Goal: Transaction & Acquisition: Purchase product/service

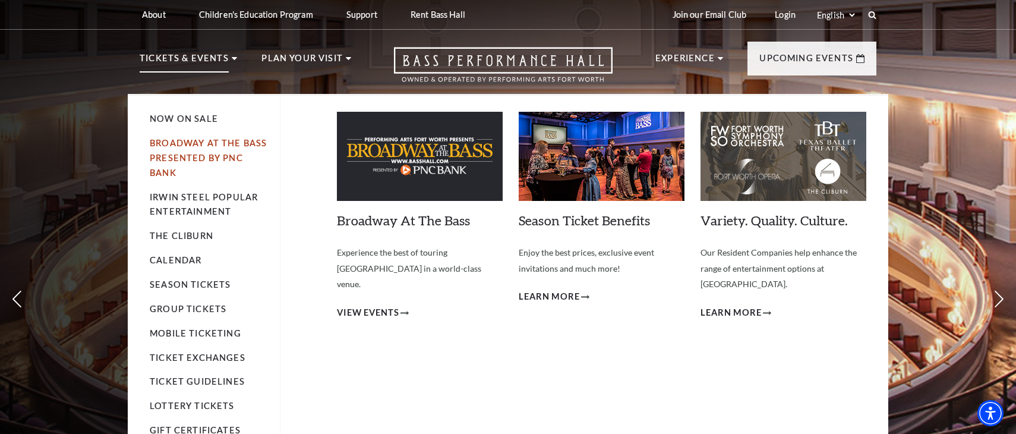
click at [176, 148] on link "Broadway At The Bass presented by PNC Bank" at bounding box center [208, 158] width 117 height 40
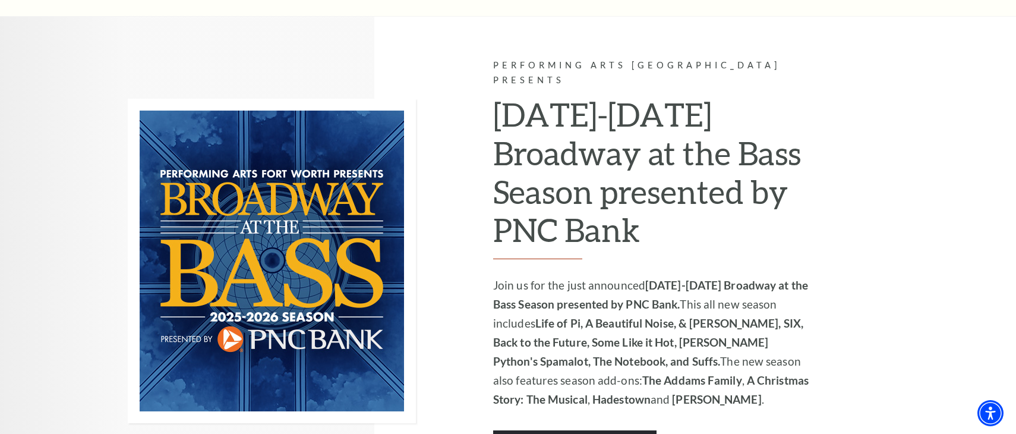
scroll to position [891, 0]
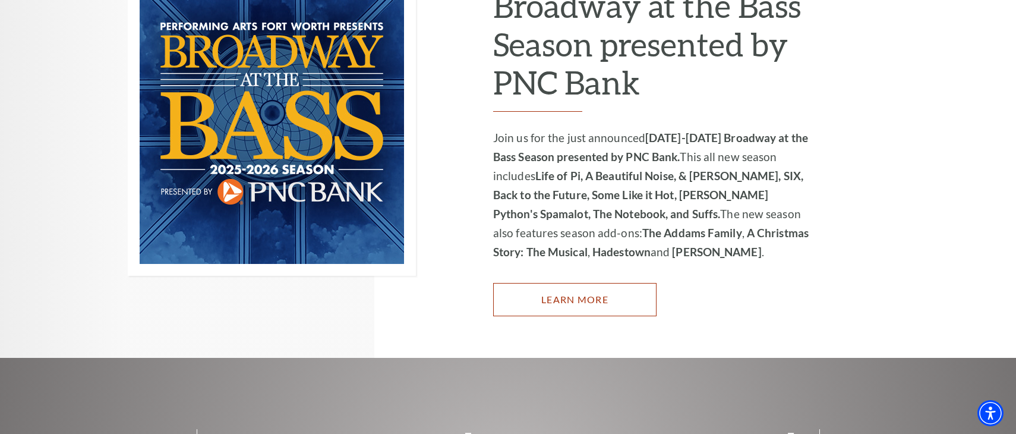
click at [585, 288] on link "Learn More" at bounding box center [574, 299] width 163 height 33
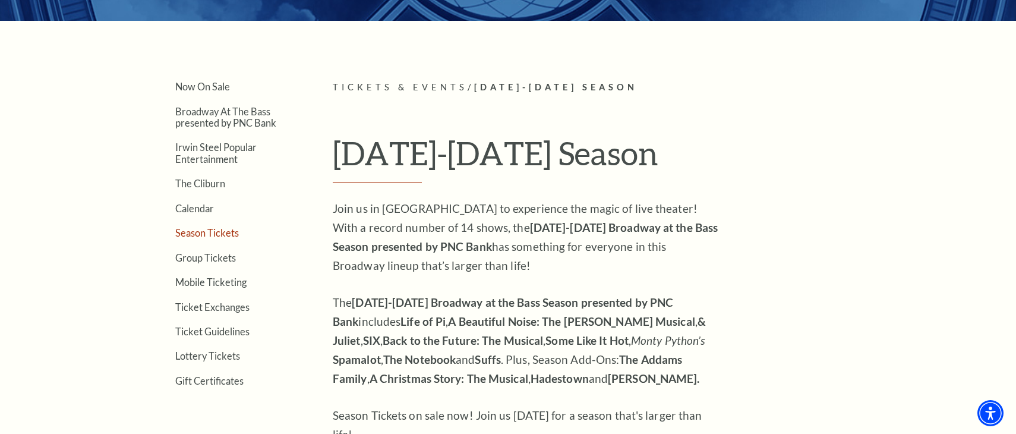
scroll to position [119, 0]
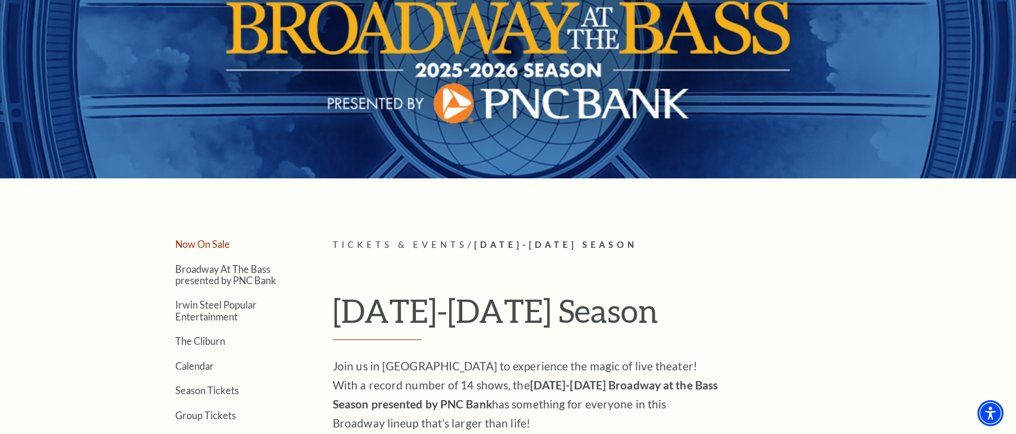
click at [207, 245] on link "Now On Sale" at bounding box center [202, 243] width 55 height 11
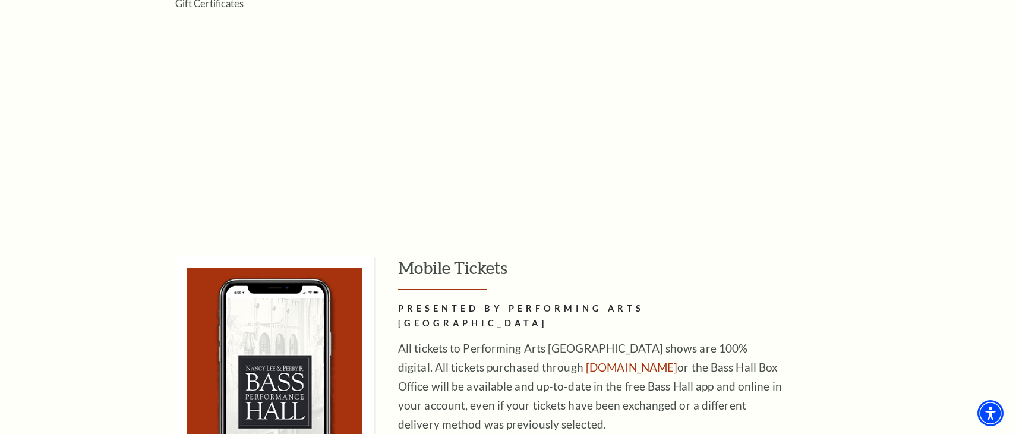
scroll to position [1010, 0]
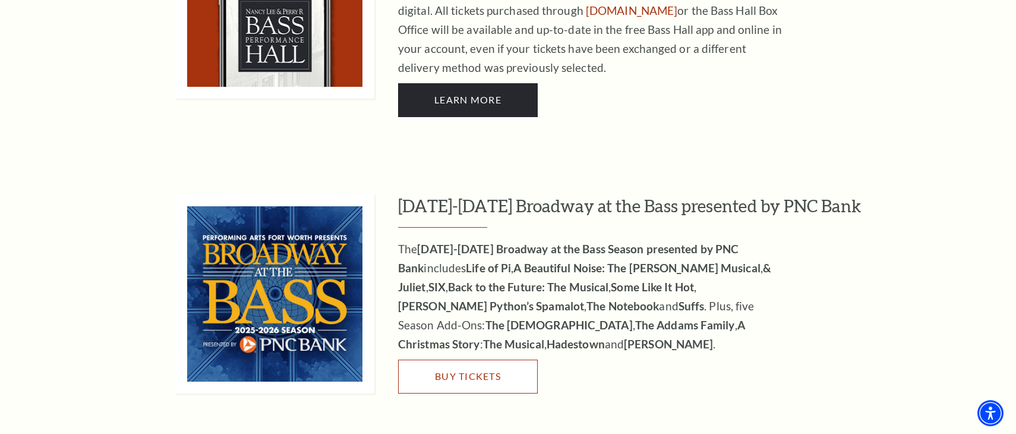
click at [457, 359] on link "Buy Tickets" at bounding box center [468, 375] width 140 height 33
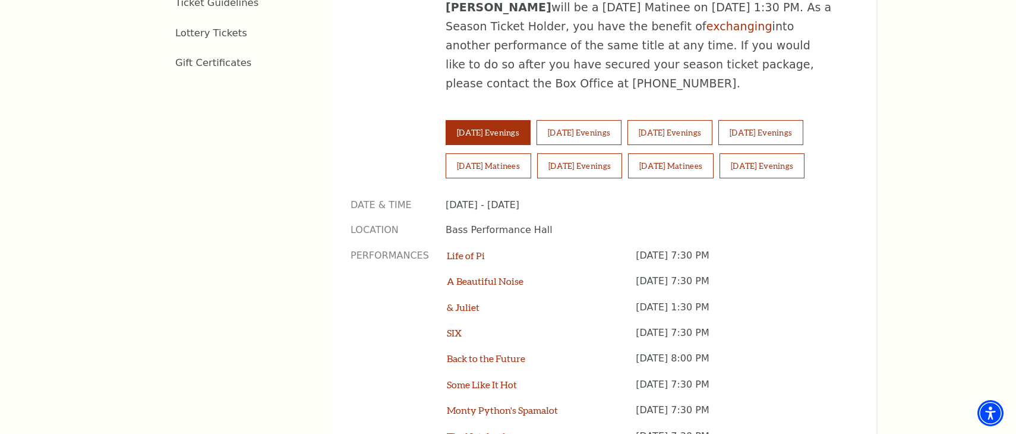
scroll to position [831, 0]
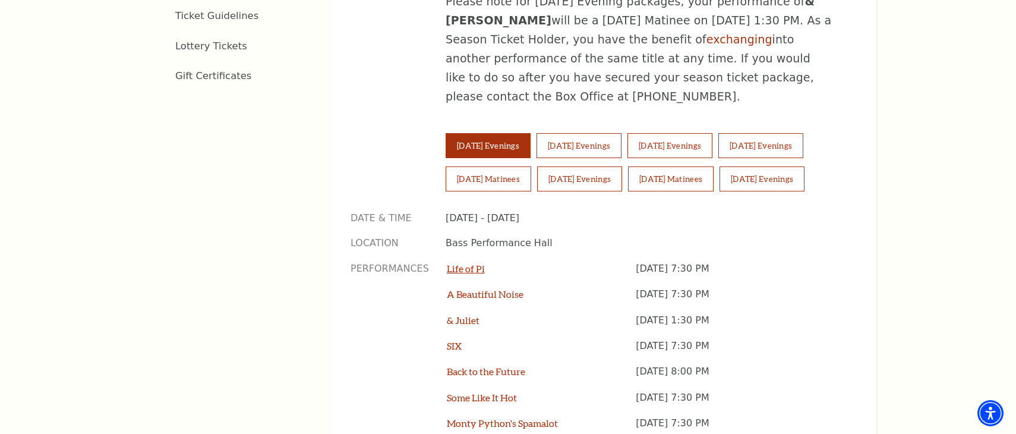
click at [461, 262] on link "Life of Pi" at bounding box center [466, 267] width 38 height 11
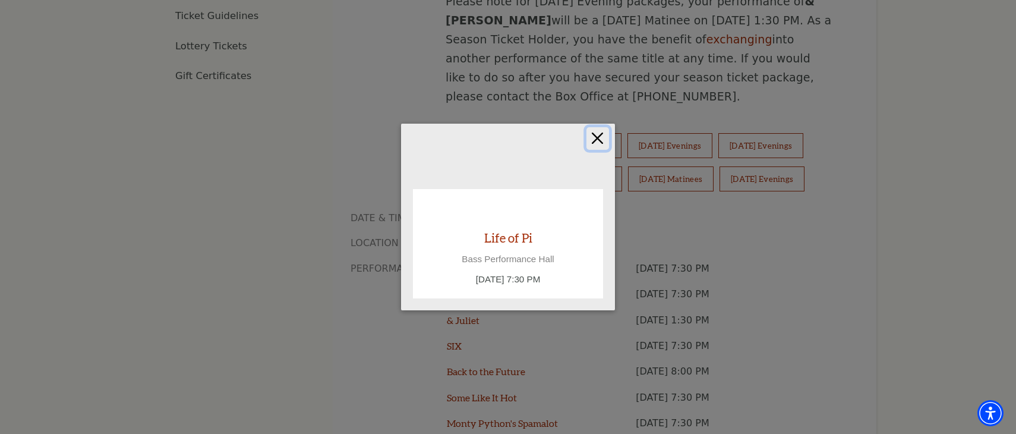
click at [598, 141] on button "Close" at bounding box center [597, 138] width 23 height 23
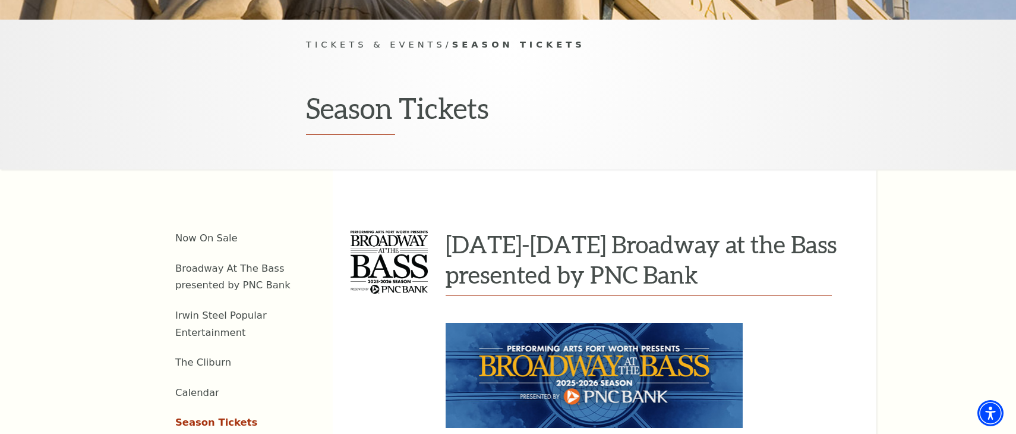
scroll to position [297, 0]
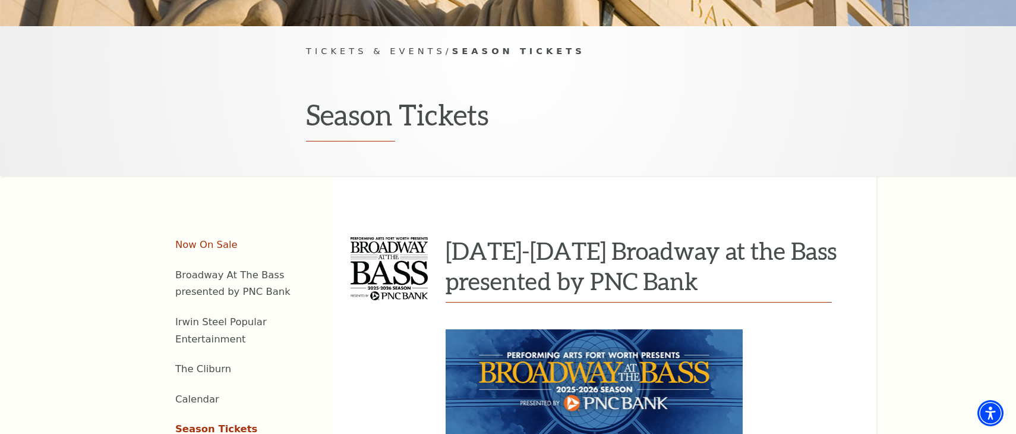
click at [204, 239] on link "Now On Sale" at bounding box center [206, 244] width 62 height 11
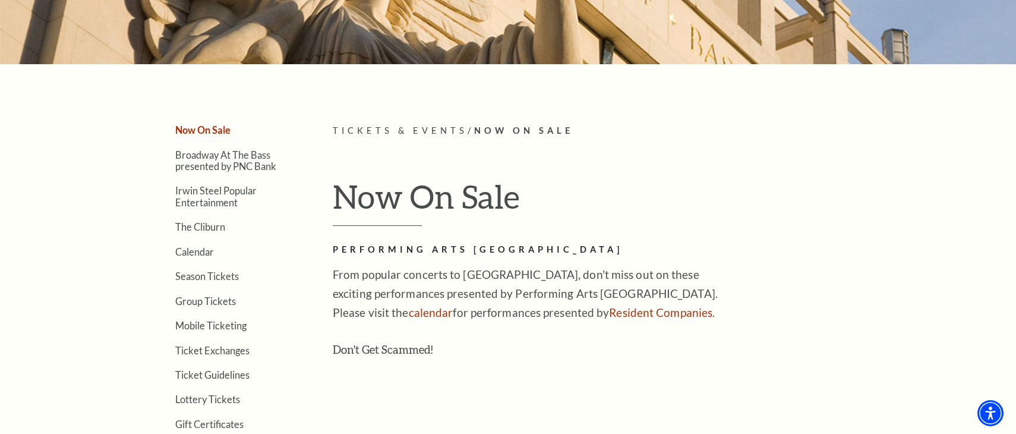
scroll to position [297, 0]
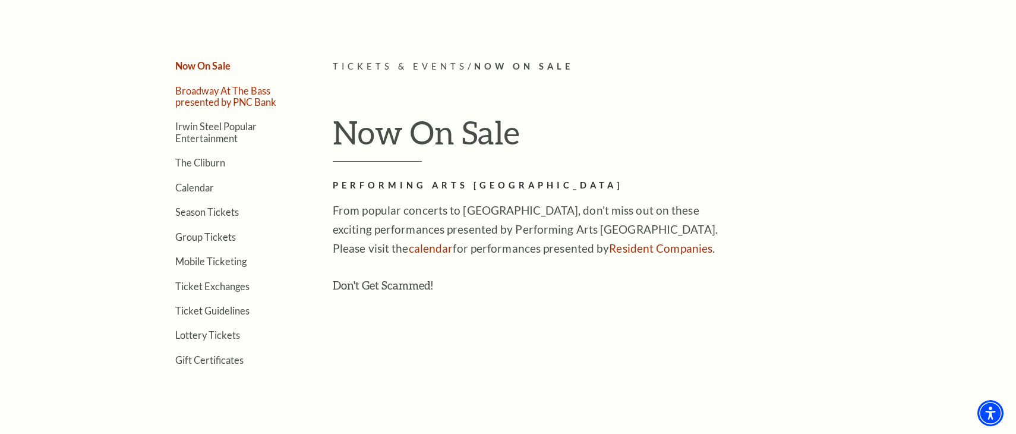
click at [207, 91] on link "Broadway At The Bass presented by PNC Bank" at bounding box center [225, 96] width 101 height 23
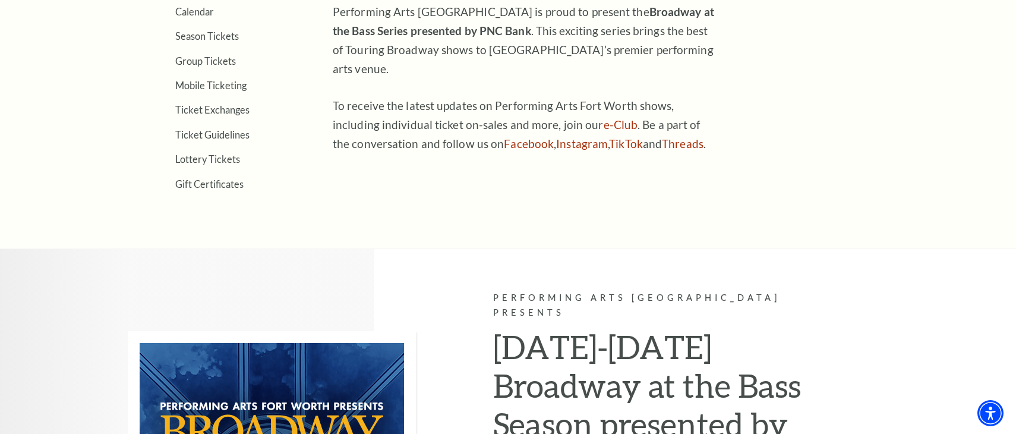
scroll to position [297, 0]
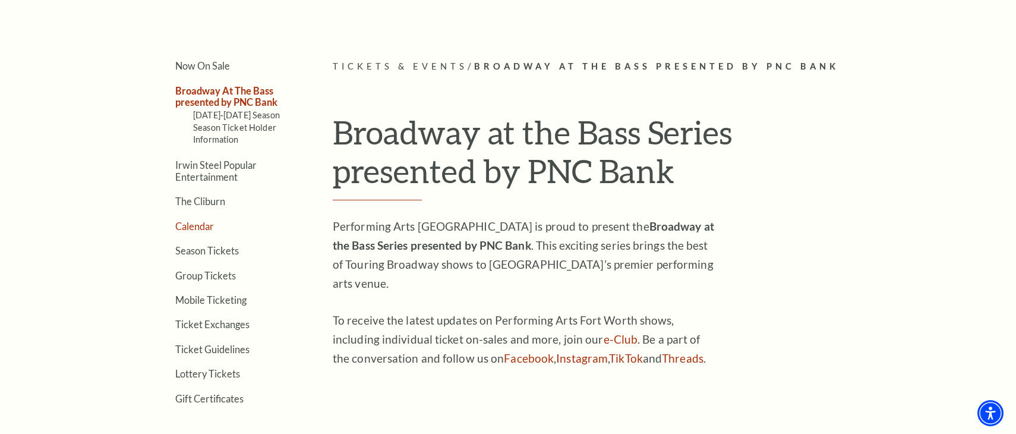
click at [196, 224] on link "Calendar" at bounding box center [194, 225] width 39 height 11
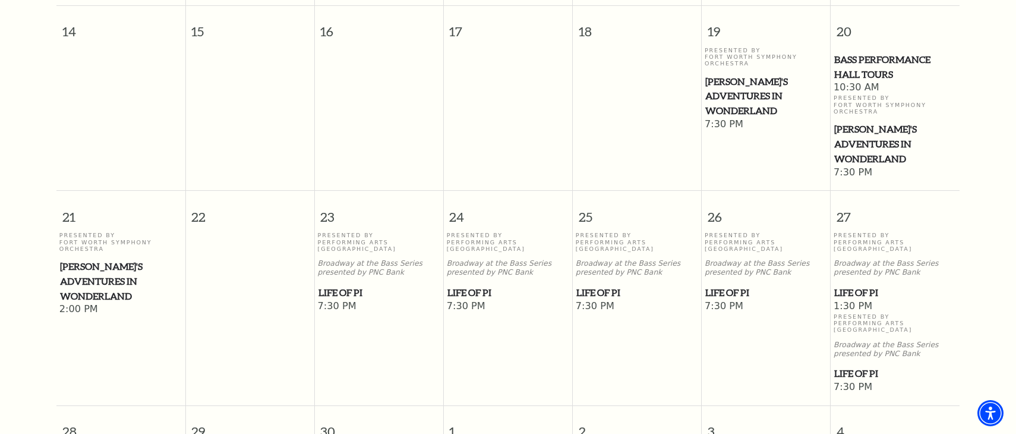
scroll to position [699, 0]
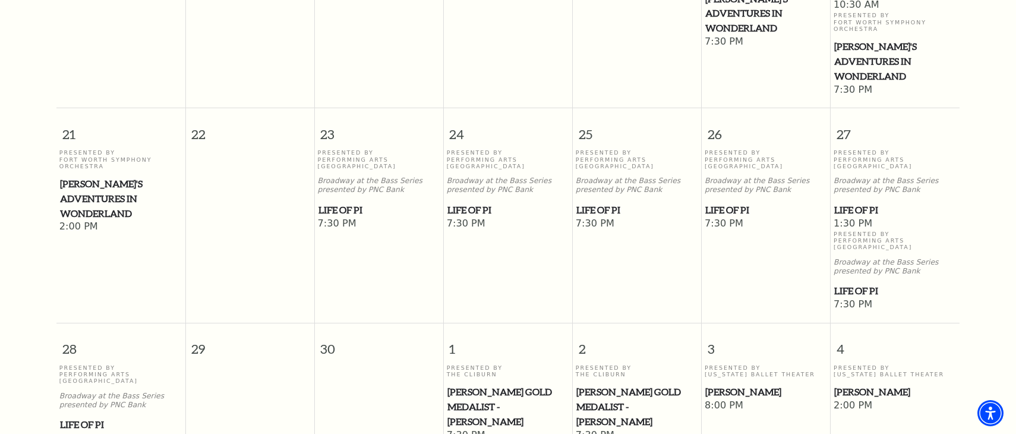
click at [350, 203] on span "Life of Pi" at bounding box center [379, 210] width 122 height 15
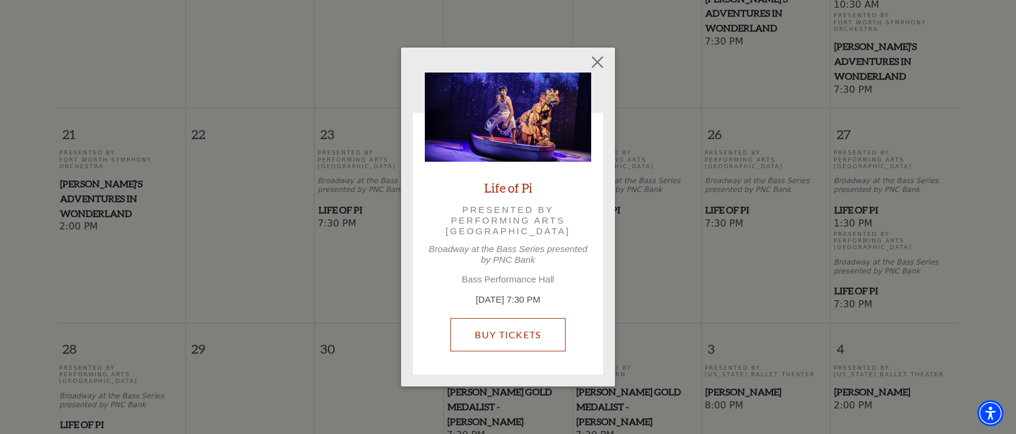
click at [520, 336] on link "Buy Tickets" at bounding box center [507, 334] width 115 height 33
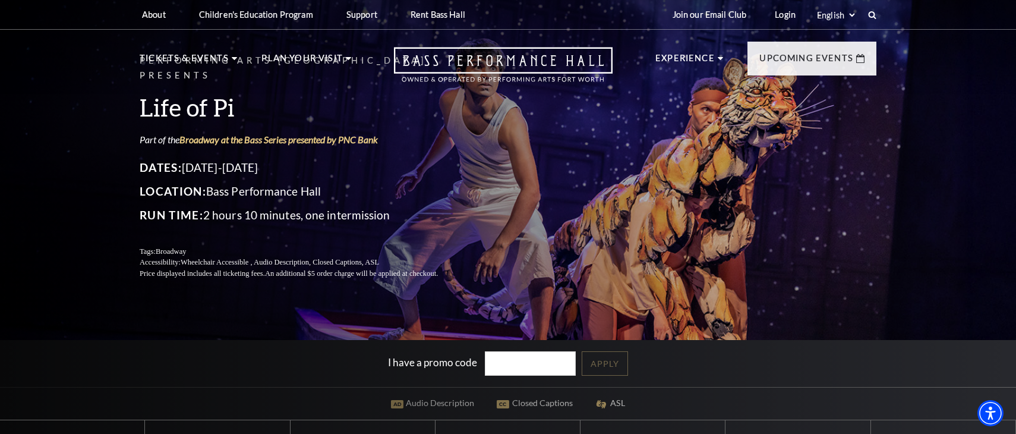
click at [74, 170] on div "Performing Arts Fort Worth Presents Life of Pi Part of the Broadway at the Bass…" at bounding box center [508, 332] width 1016 height 679
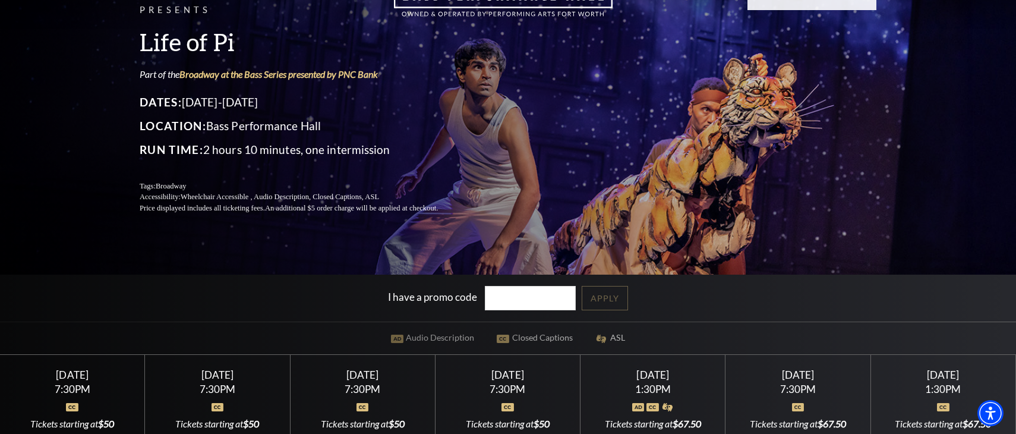
scroll to position [238, 0]
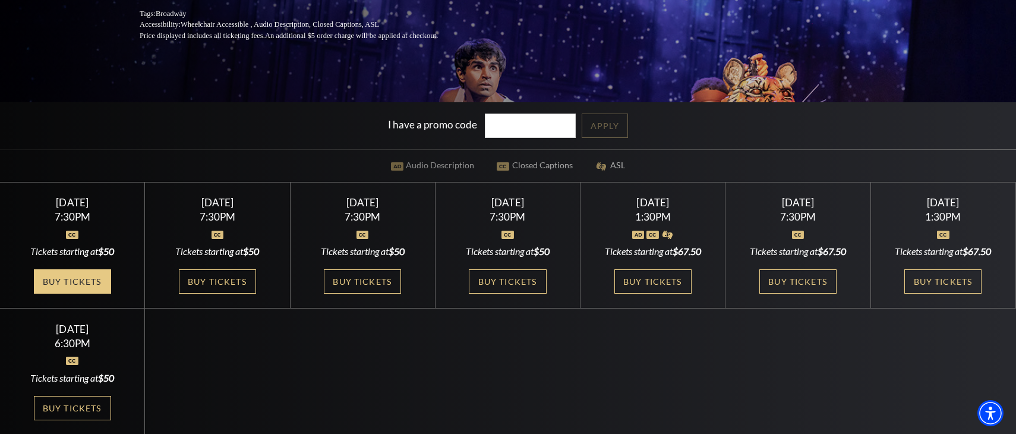
click at [61, 279] on link "Buy Tickets" at bounding box center [72, 281] width 77 height 24
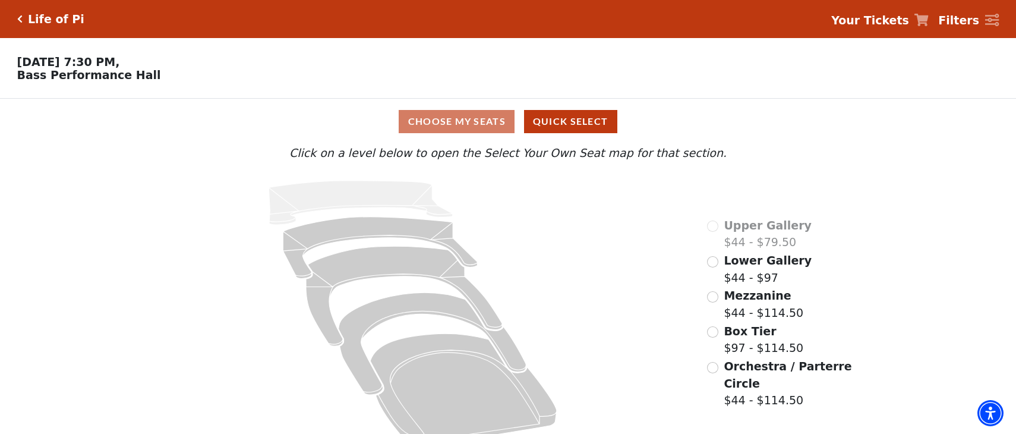
click at [74, 198] on div "Choose My Seats Quick Select Current Level Click on a level below to open the S…" at bounding box center [508, 277] width 1016 height 356
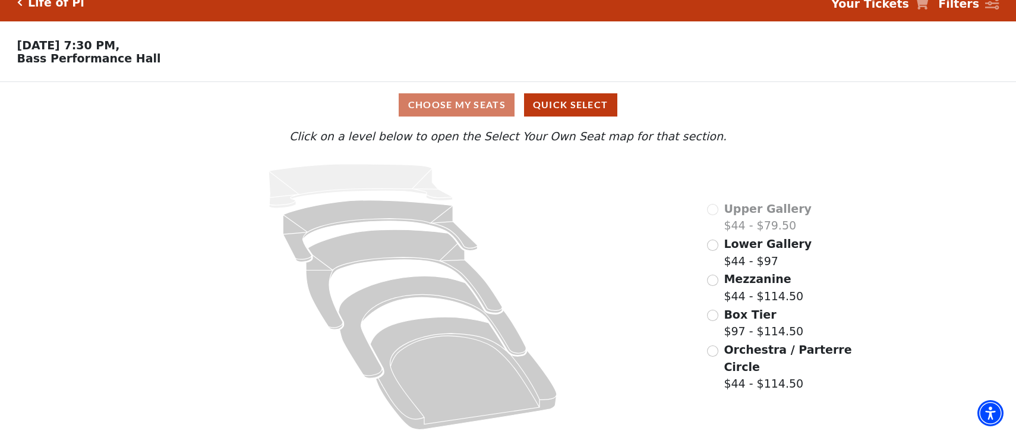
scroll to position [26, 0]
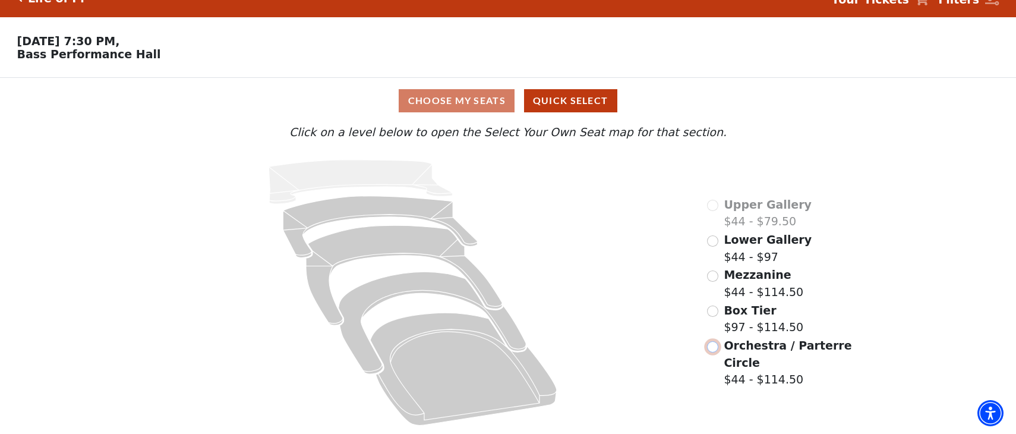
click at [712, 346] on input "Orchestra / Parterre Circle$44 - $114.50\a" at bounding box center [712, 346] width 11 height 11
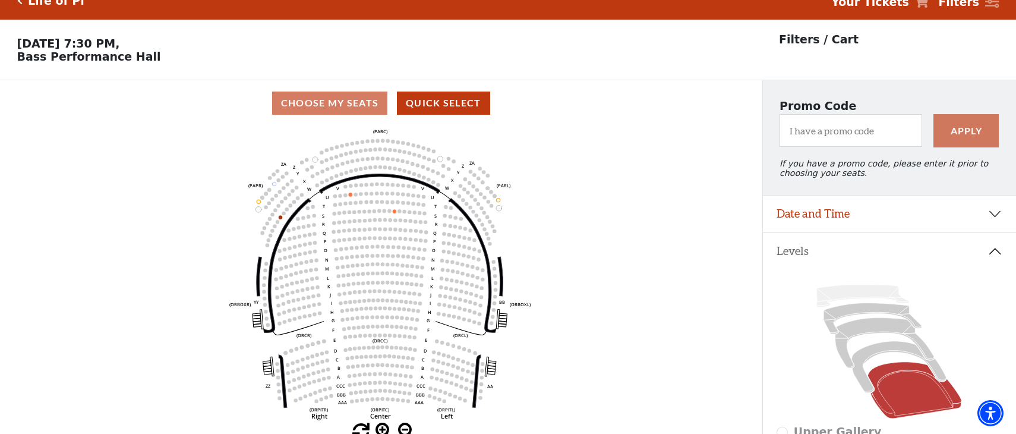
scroll to position [0, 0]
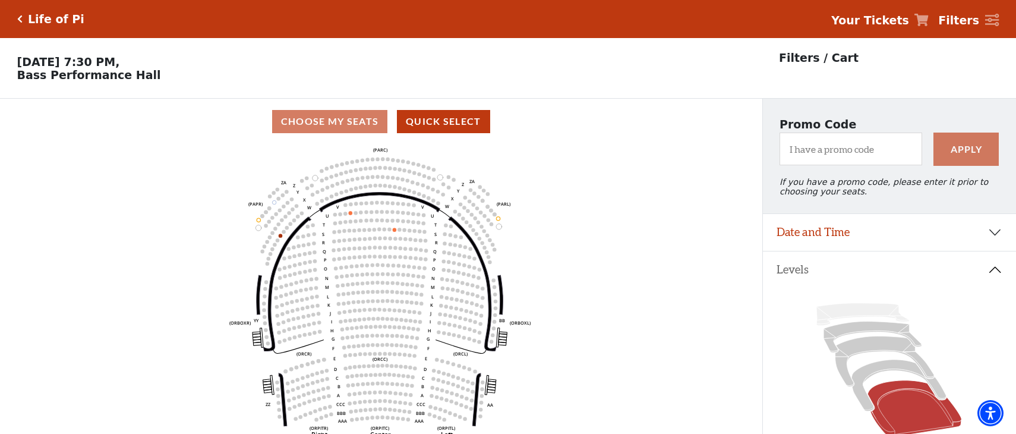
click at [20, 18] on icon "Click here to go back to filters" at bounding box center [19, 19] width 5 height 8
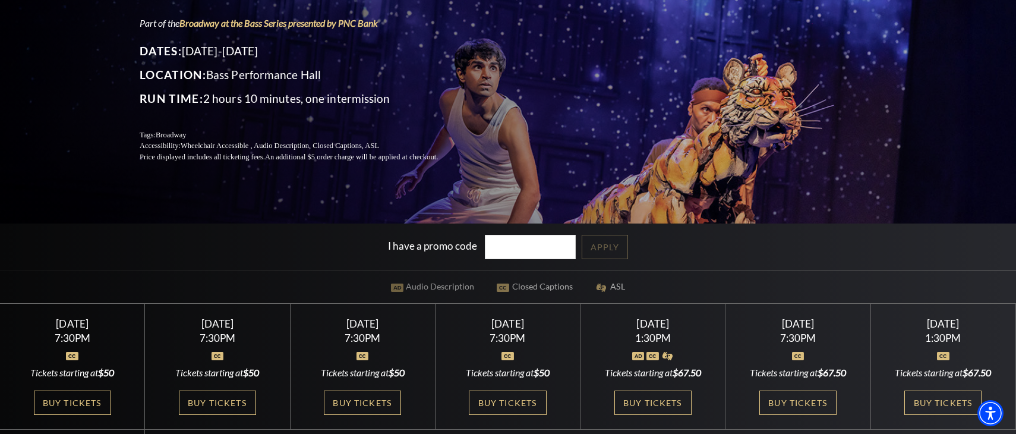
scroll to position [238, 0]
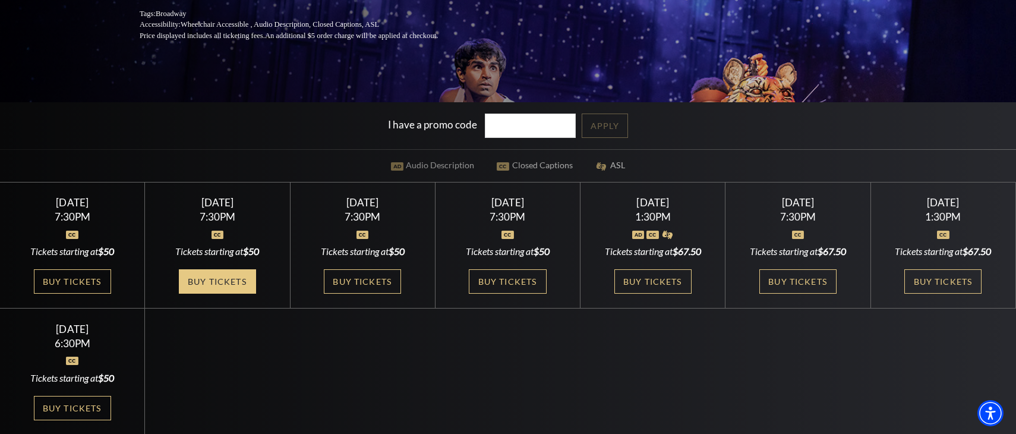
click at [216, 290] on link "Buy Tickets" at bounding box center [217, 281] width 77 height 24
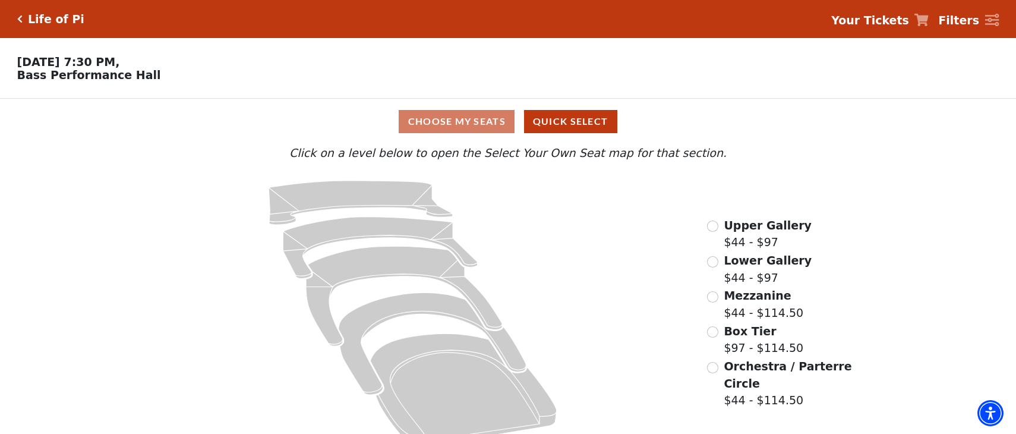
scroll to position [26, 0]
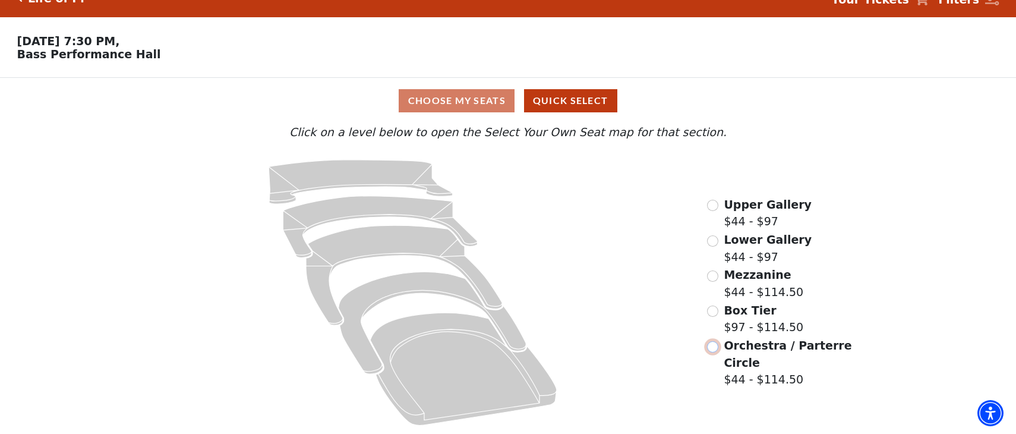
click at [714, 347] on input "Orchestra / Parterre Circle$44 - $114.50\a" at bounding box center [712, 346] width 11 height 11
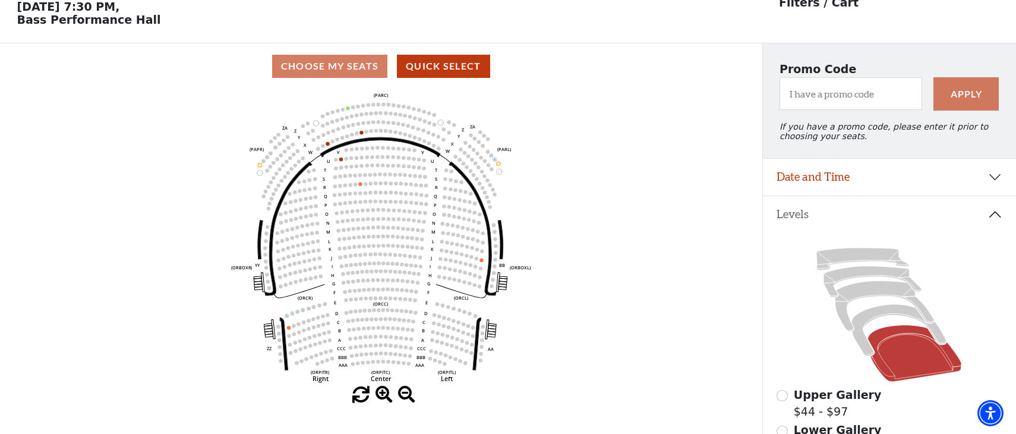
scroll to position [0, 0]
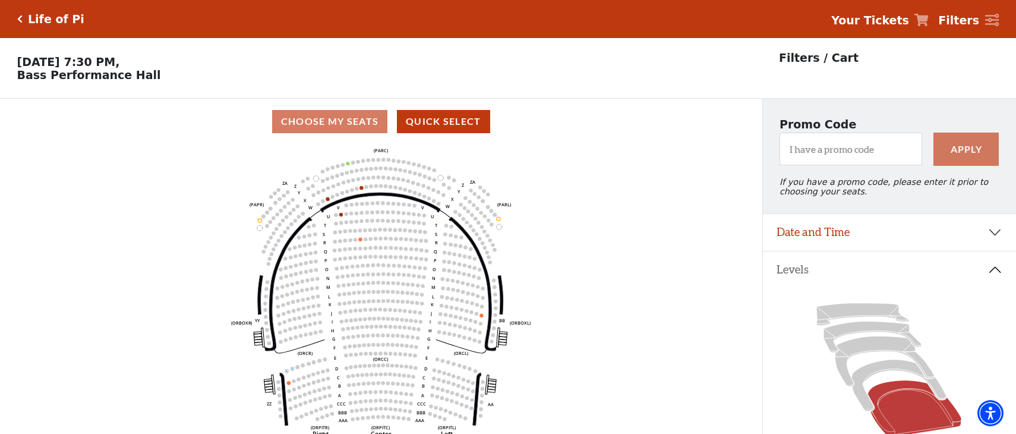
click at [20, 17] on icon "Click here to go back to filters" at bounding box center [19, 19] width 5 height 8
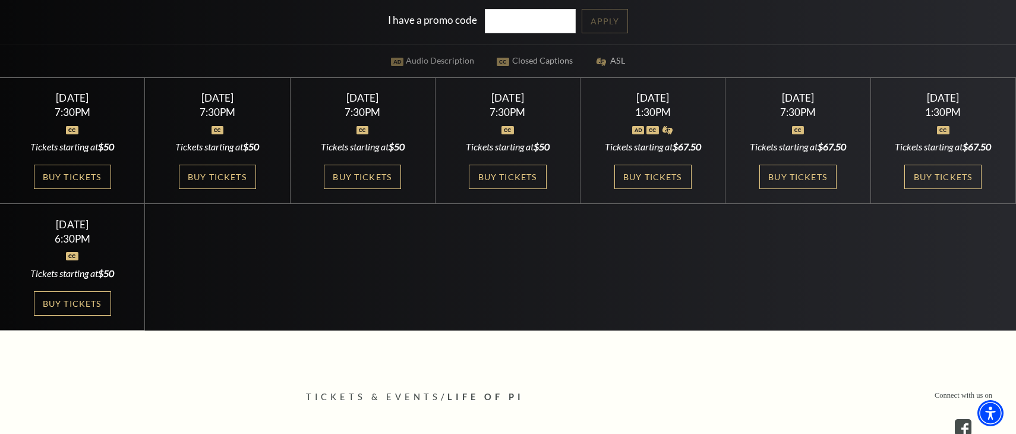
scroll to position [356, 0]
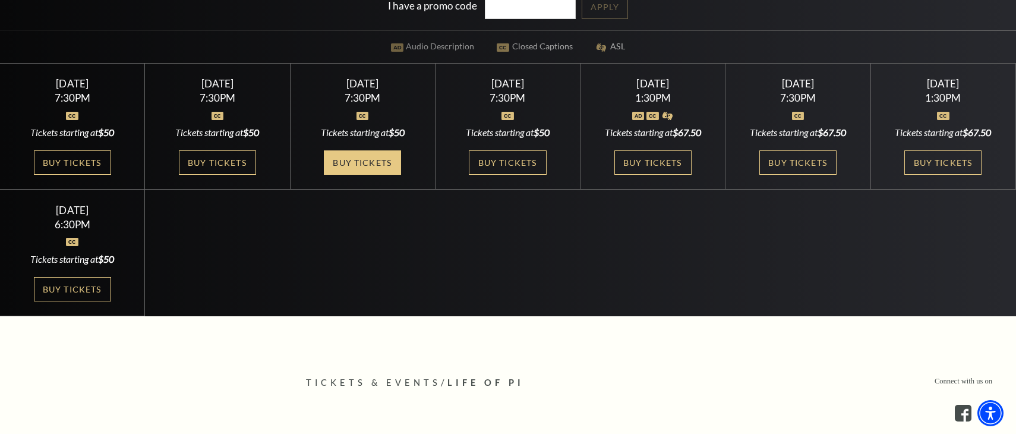
click at [379, 163] on link "Buy Tickets" at bounding box center [362, 162] width 77 height 24
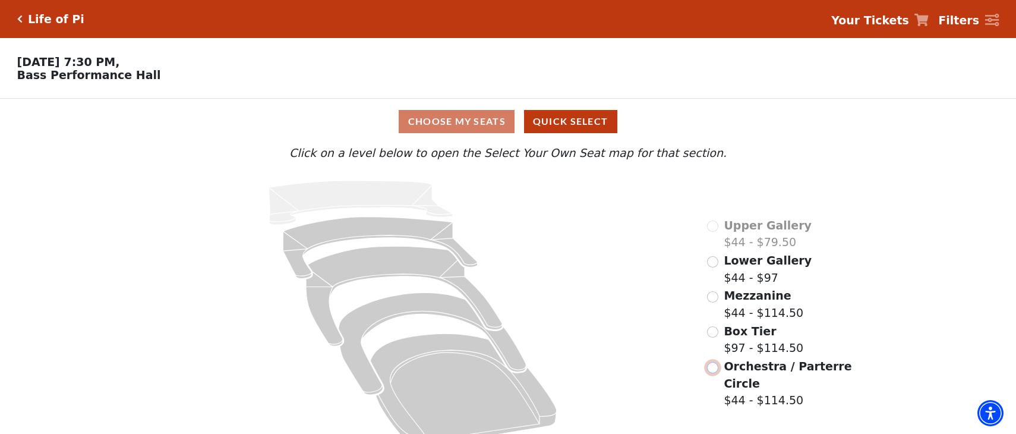
click at [710, 373] on input "Orchestra / Parterre Circle$44 - $114.50\a" at bounding box center [712, 367] width 11 height 11
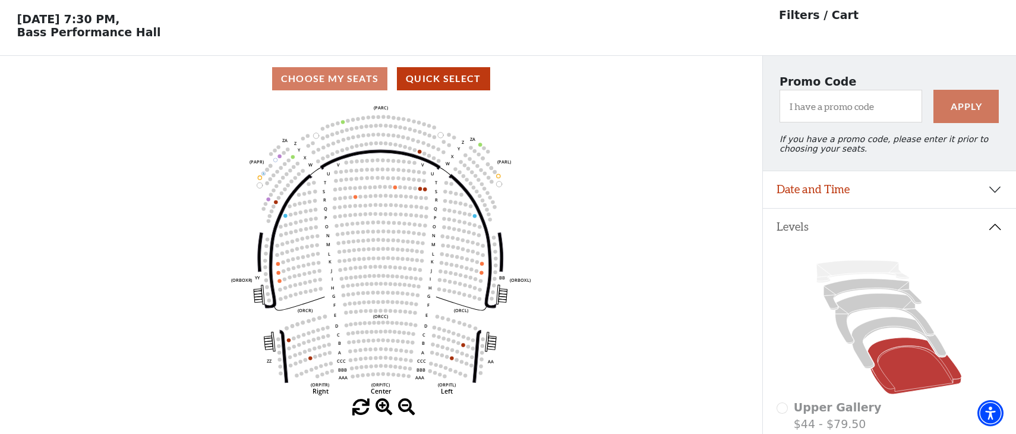
scroll to position [55, 0]
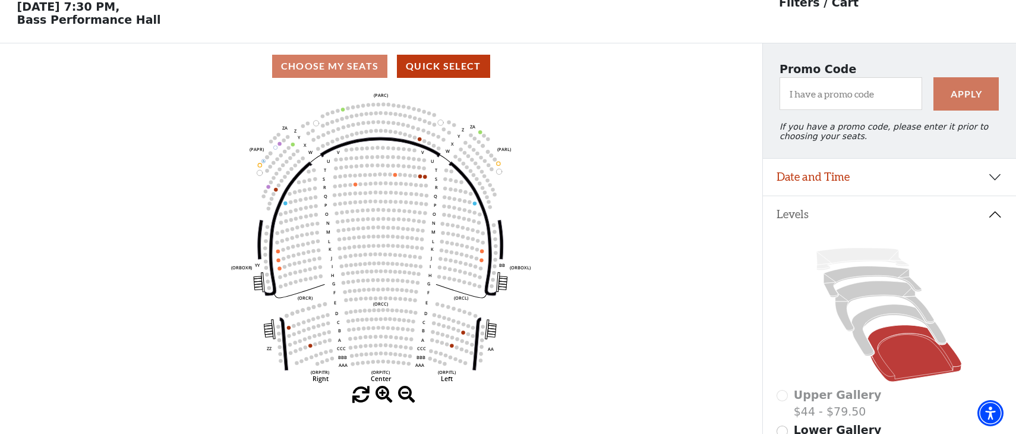
click at [119, 151] on icon "Left (ORPITL) Right (ORPITR) Center (ORPITC) ZZ AA YY BB ZA ZA (ORCL) (ORCR) (O…" at bounding box center [380, 237] width 685 height 297
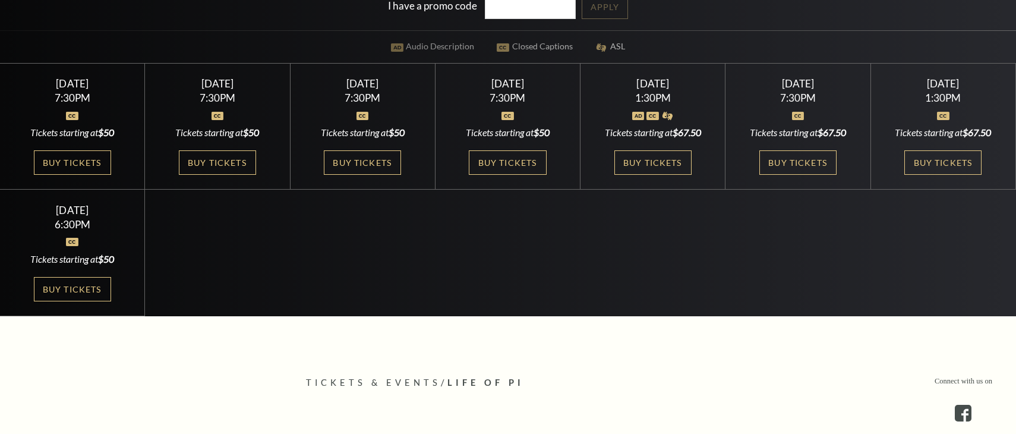
scroll to position [356, 0]
click at [646, 154] on link "Buy Tickets" at bounding box center [652, 162] width 77 height 24
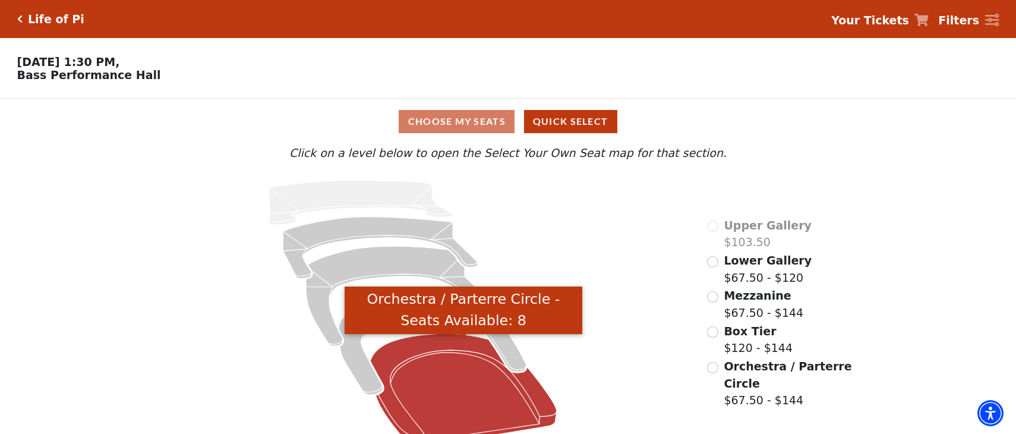
click at [467, 378] on icon "Orchestra / Parterre Circle - Seats Available: 8" at bounding box center [463, 390] width 186 height 112
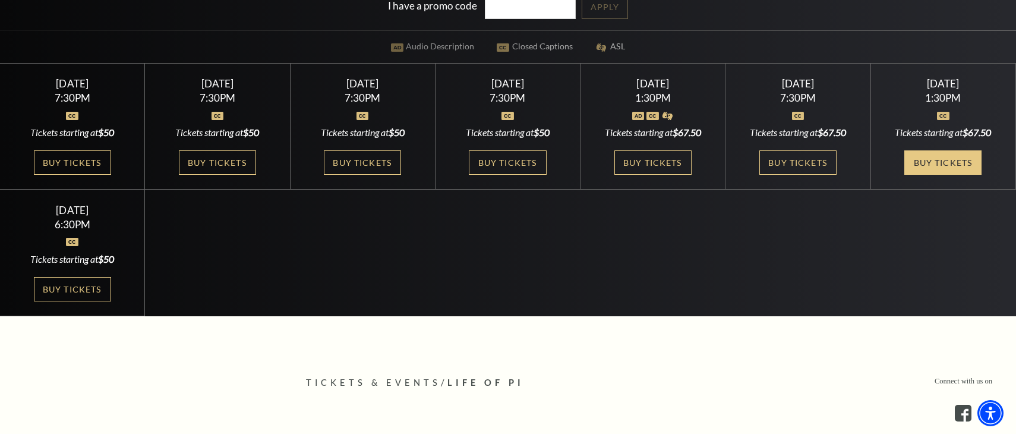
click at [945, 163] on link "Buy Tickets" at bounding box center [942, 162] width 77 height 24
click at [62, 290] on link "Buy Tickets" at bounding box center [72, 289] width 77 height 24
click at [68, 297] on link "Buy Tickets" at bounding box center [72, 289] width 77 height 24
click at [216, 170] on link "Buy Tickets" at bounding box center [217, 162] width 77 height 24
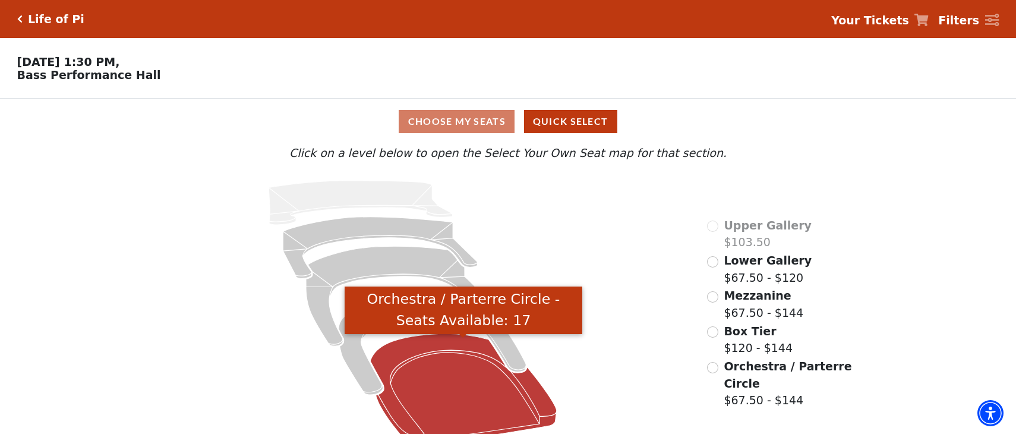
click at [455, 393] on icon "Orchestra / Parterre Circle - Seats Available: 17" at bounding box center [463, 390] width 186 height 112
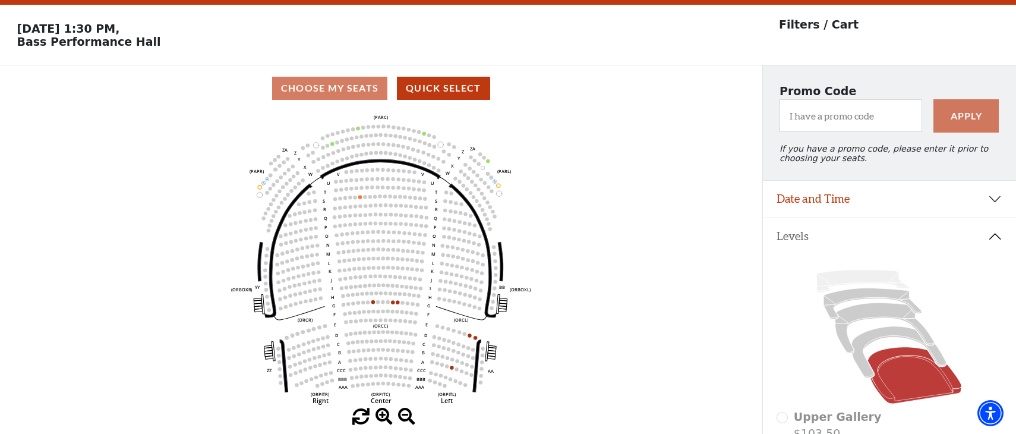
scroll to position [55, 0]
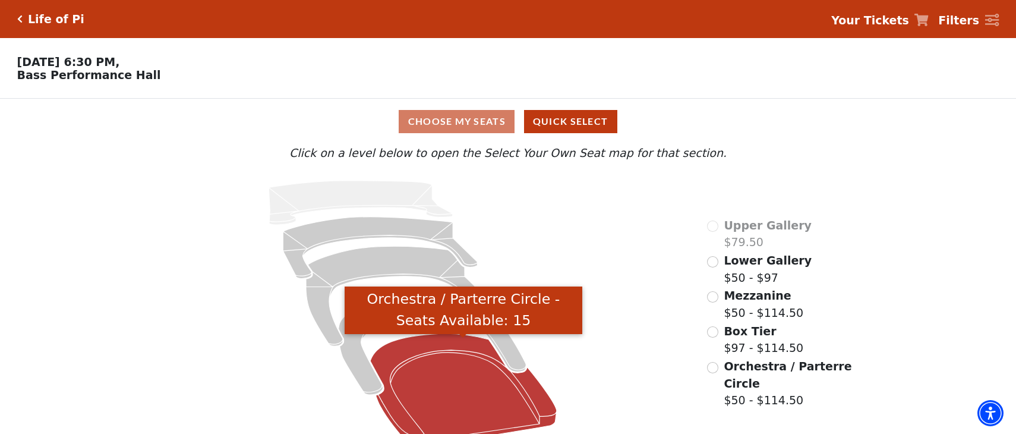
click at [414, 387] on icon "Orchestra / Parterre Circle - Seats Available: 15" at bounding box center [463, 390] width 186 height 112
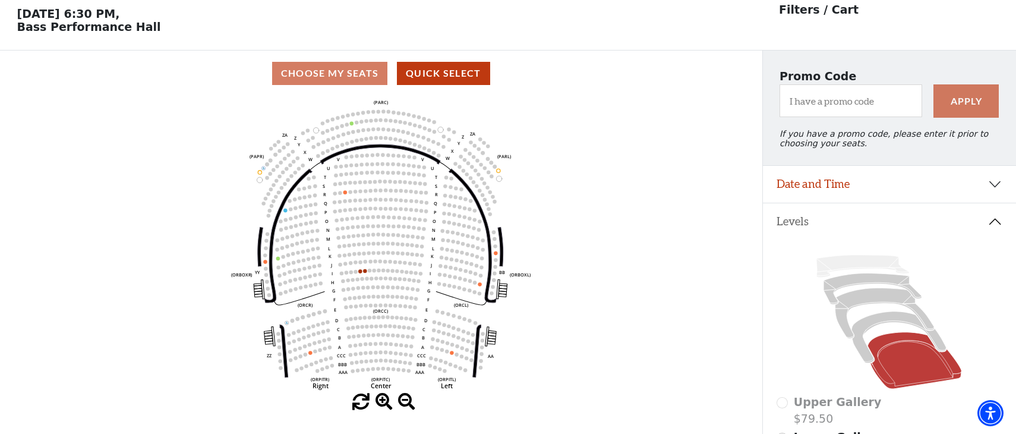
scroll to position [55, 0]
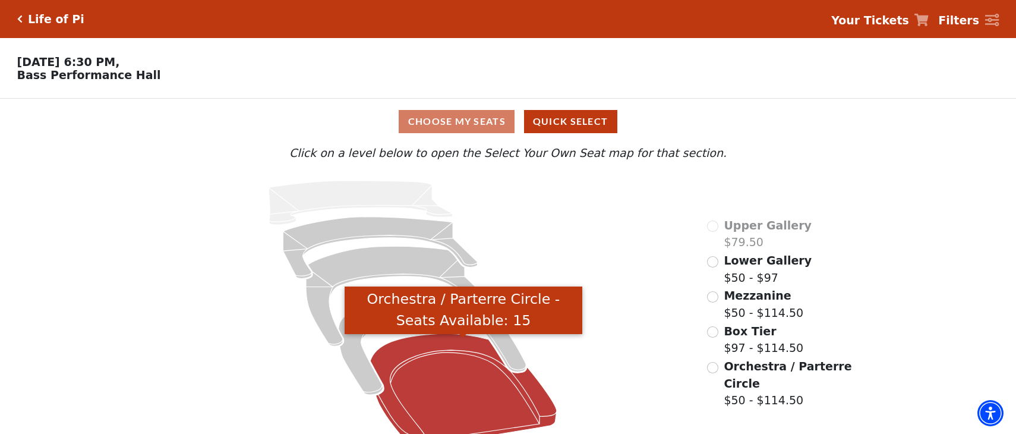
click at [442, 365] on icon "Orchestra / Parterre Circle - Seats Available: 15" at bounding box center [463, 390] width 186 height 112
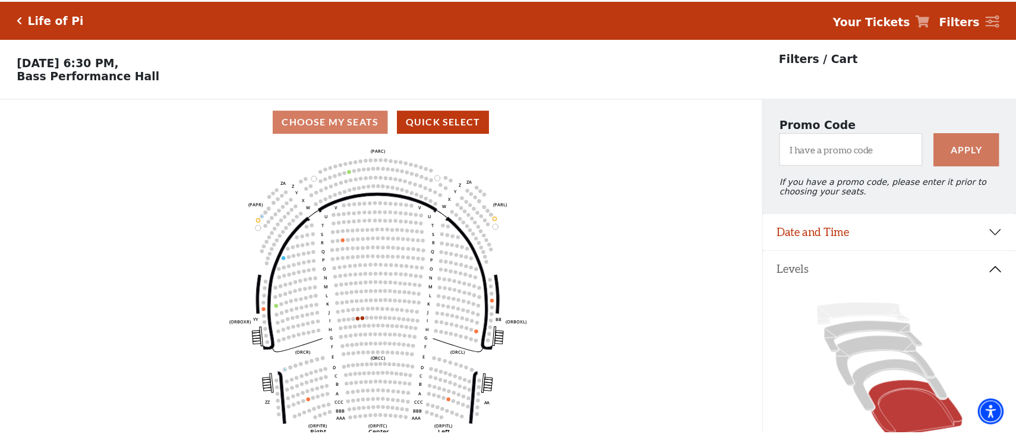
scroll to position [55, 0]
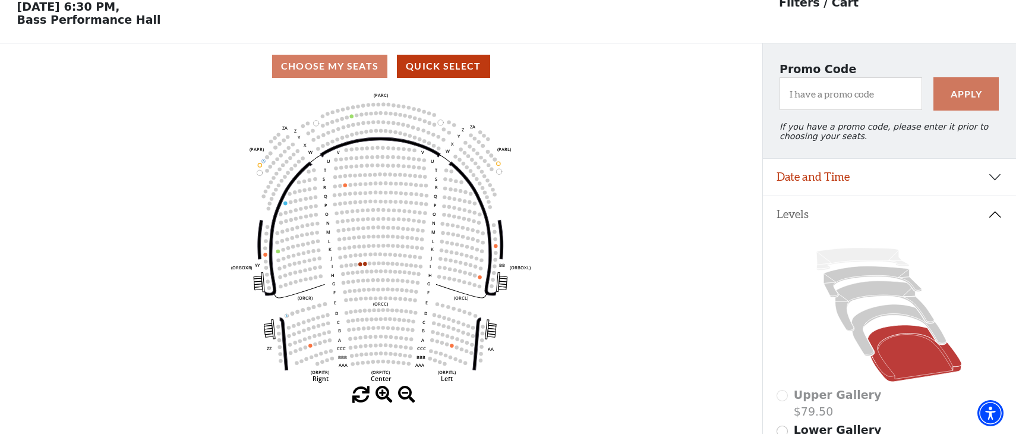
click at [626, 109] on icon "Left (ORPITL) Right (ORPITR) Center (ORPITC) ZZ AA YY BB ZA ZA (ORCL) (ORCR) (O…" at bounding box center [380, 237] width 685 height 297
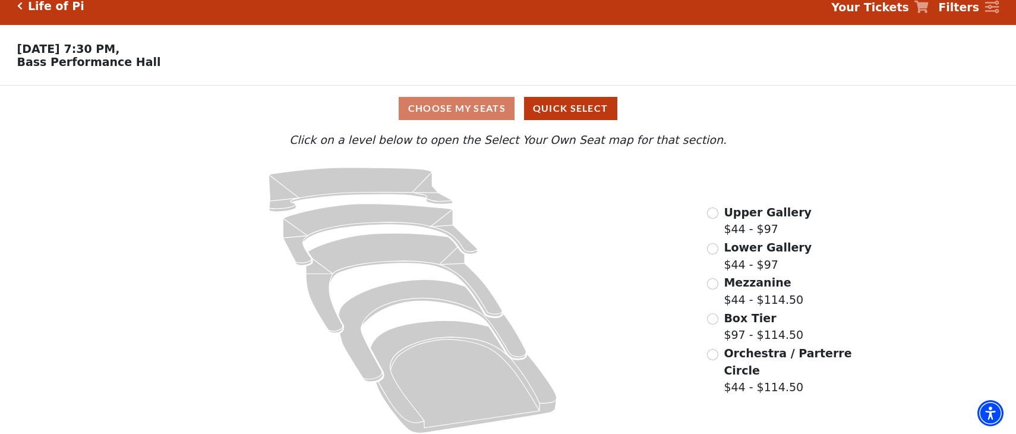
scroll to position [26, 0]
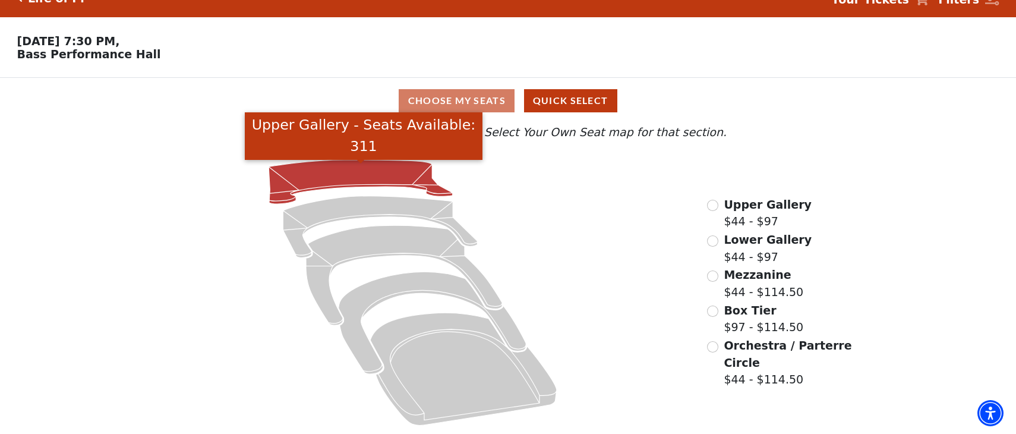
click at [353, 172] on icon "Upper Gallery - Seats Available: 311" at bounding box center [360, 182] width 184 height 44
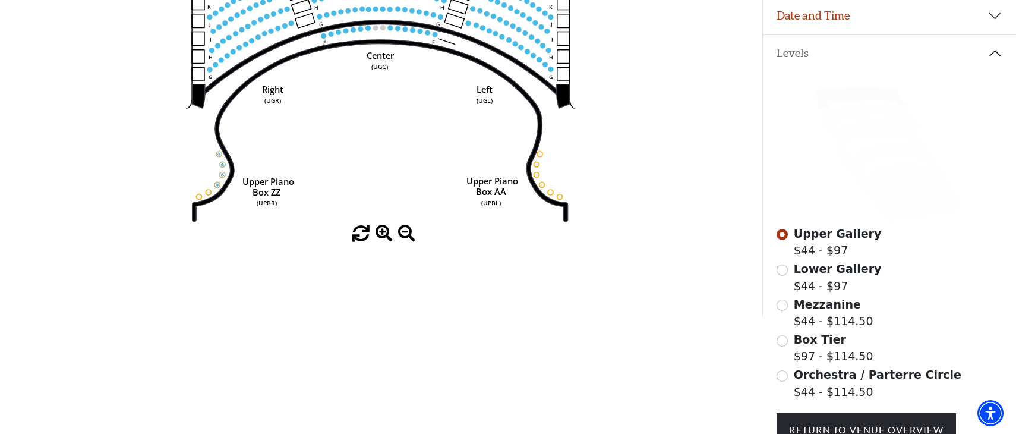
scroll to position [233, 0]
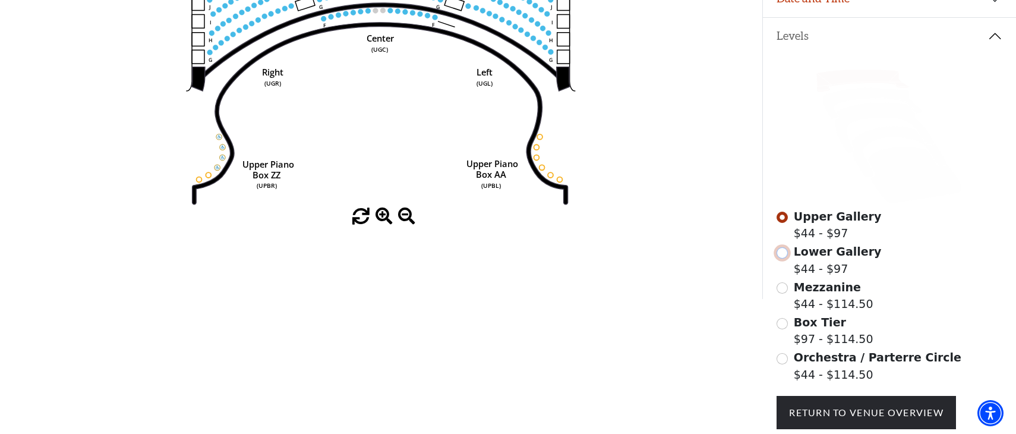
click at [782, 258] on input "Lower Gallery$44 - $97\a" at bounding box center [781, 252] width 11 height 11
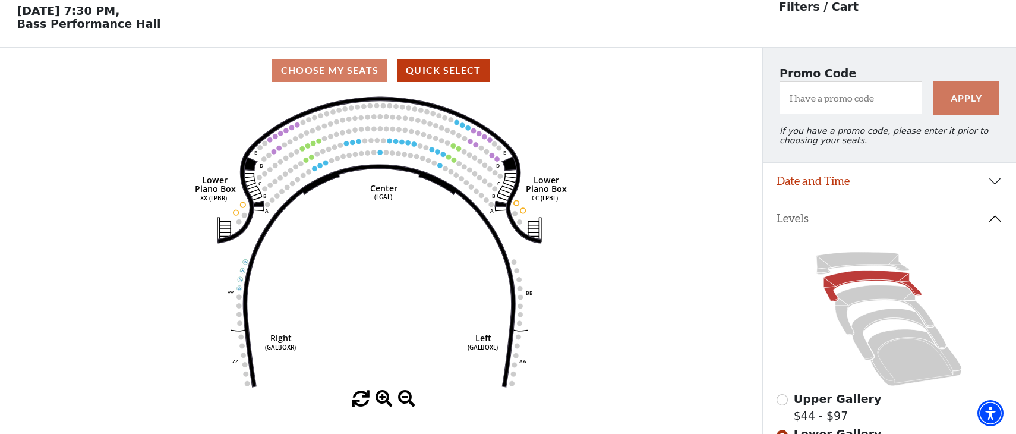
scroll to position [55, 0]
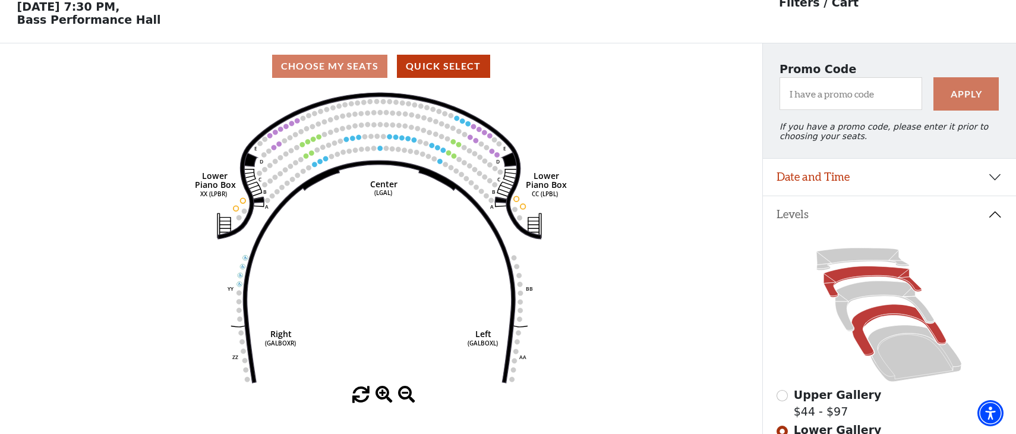
click at [878, 320] on icon at bounding box center [899, 330] width 94 height 52
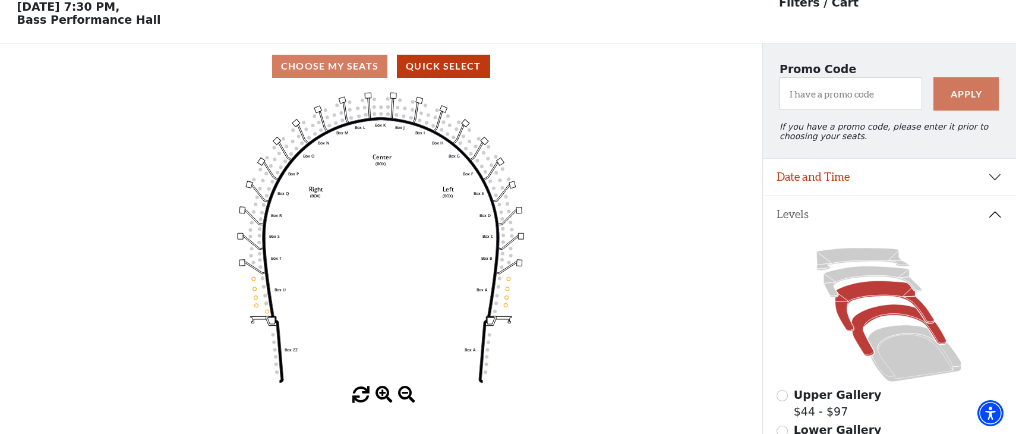
click at [868, 295] on icon at bounding box center [884, 306] width 99 height 50
